Goal: Navigation & Orientation: Go to known website

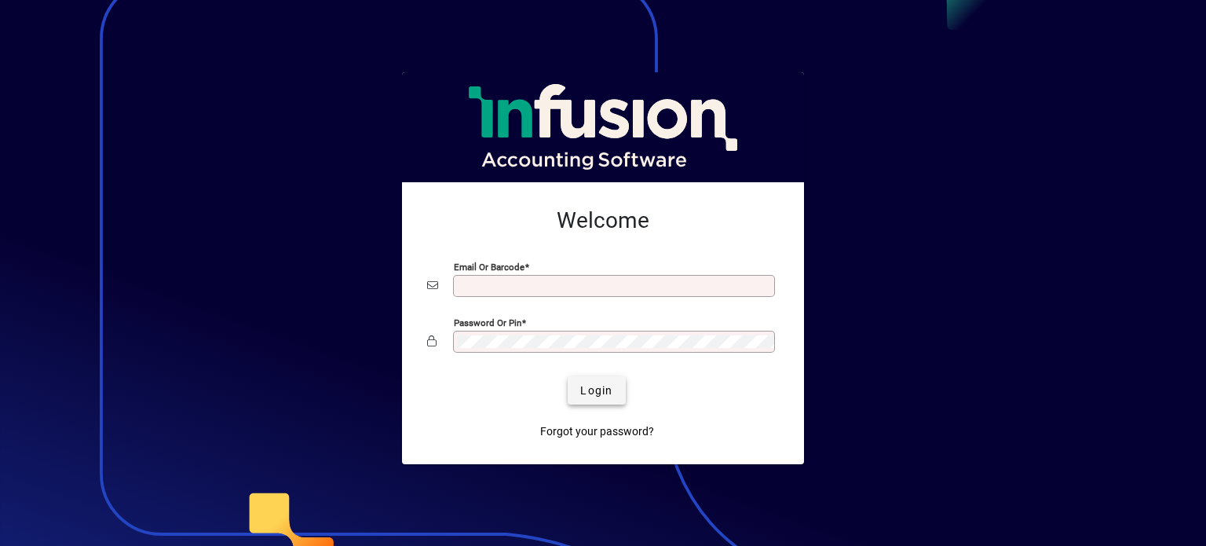
type input "**********"
click at [611, 380] on span "submit" at bounding box center [596, 390] width 57 height 38
